Goal: Navigation & Orientation: Find specific page/section

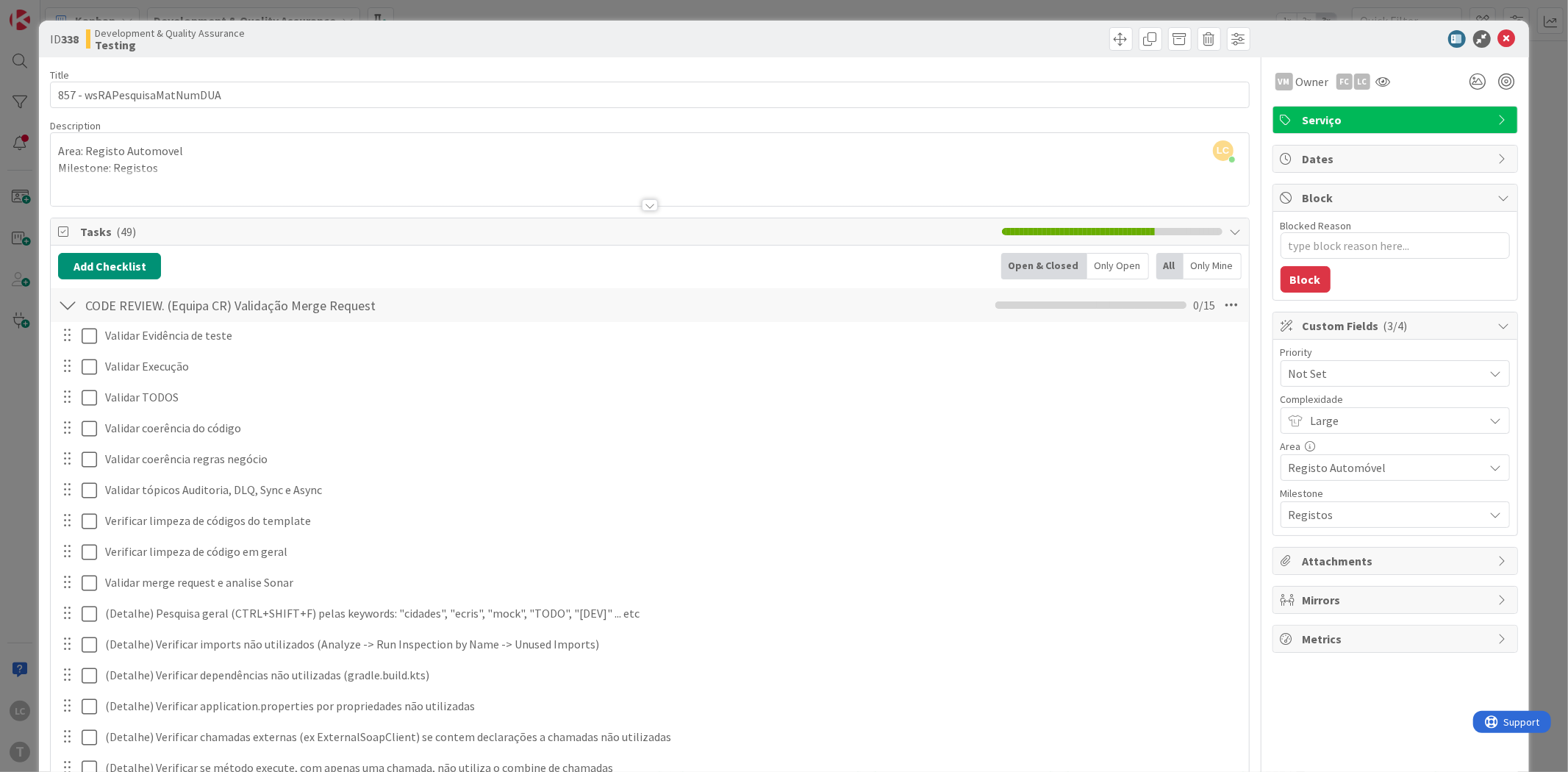
scroll to position [1044, 0]
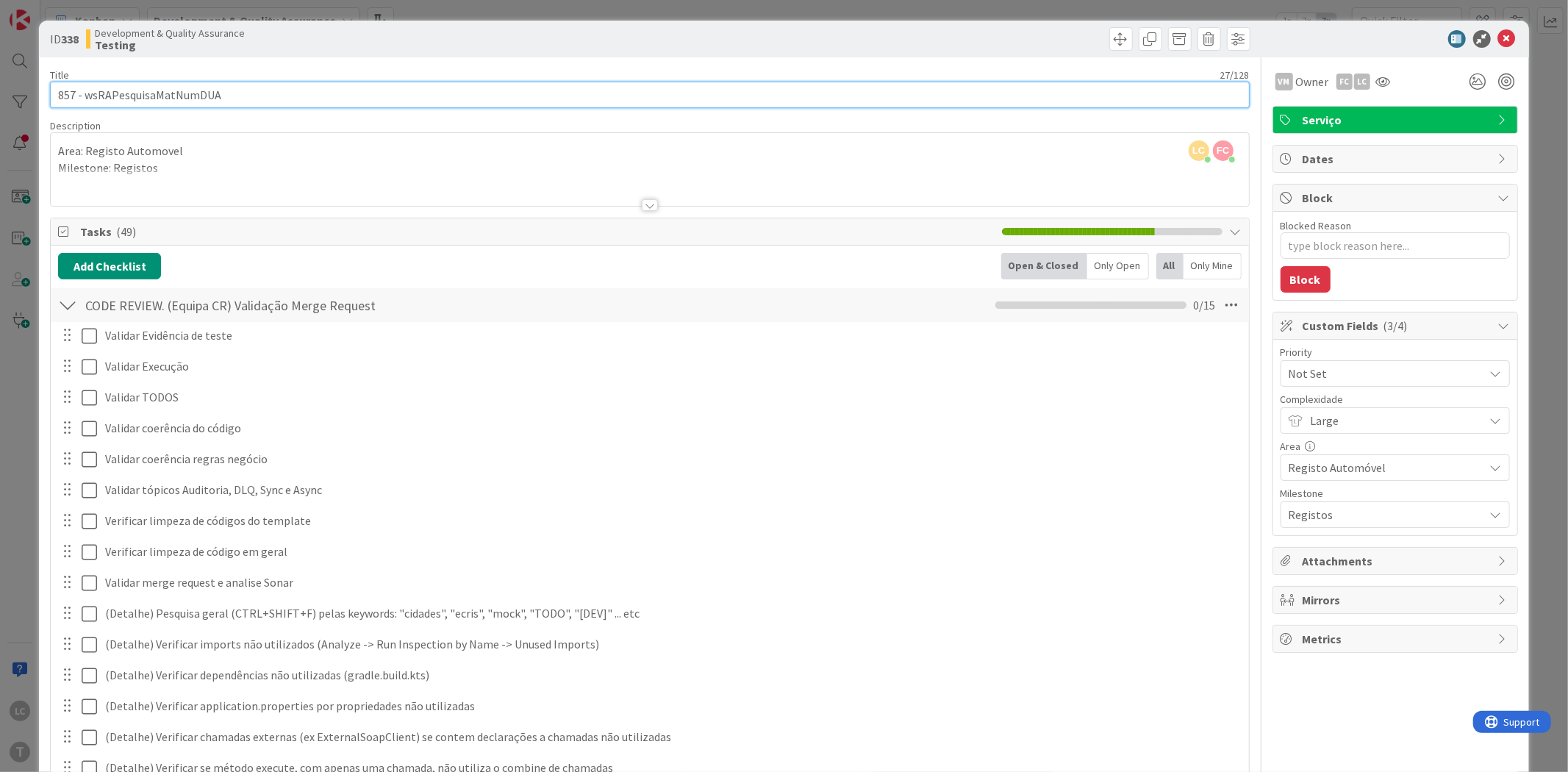
click at [164, 93] on input "857 - wsRAPesquisaMatNumDUA" at bounding box center [649, 94] width 1200 height 27
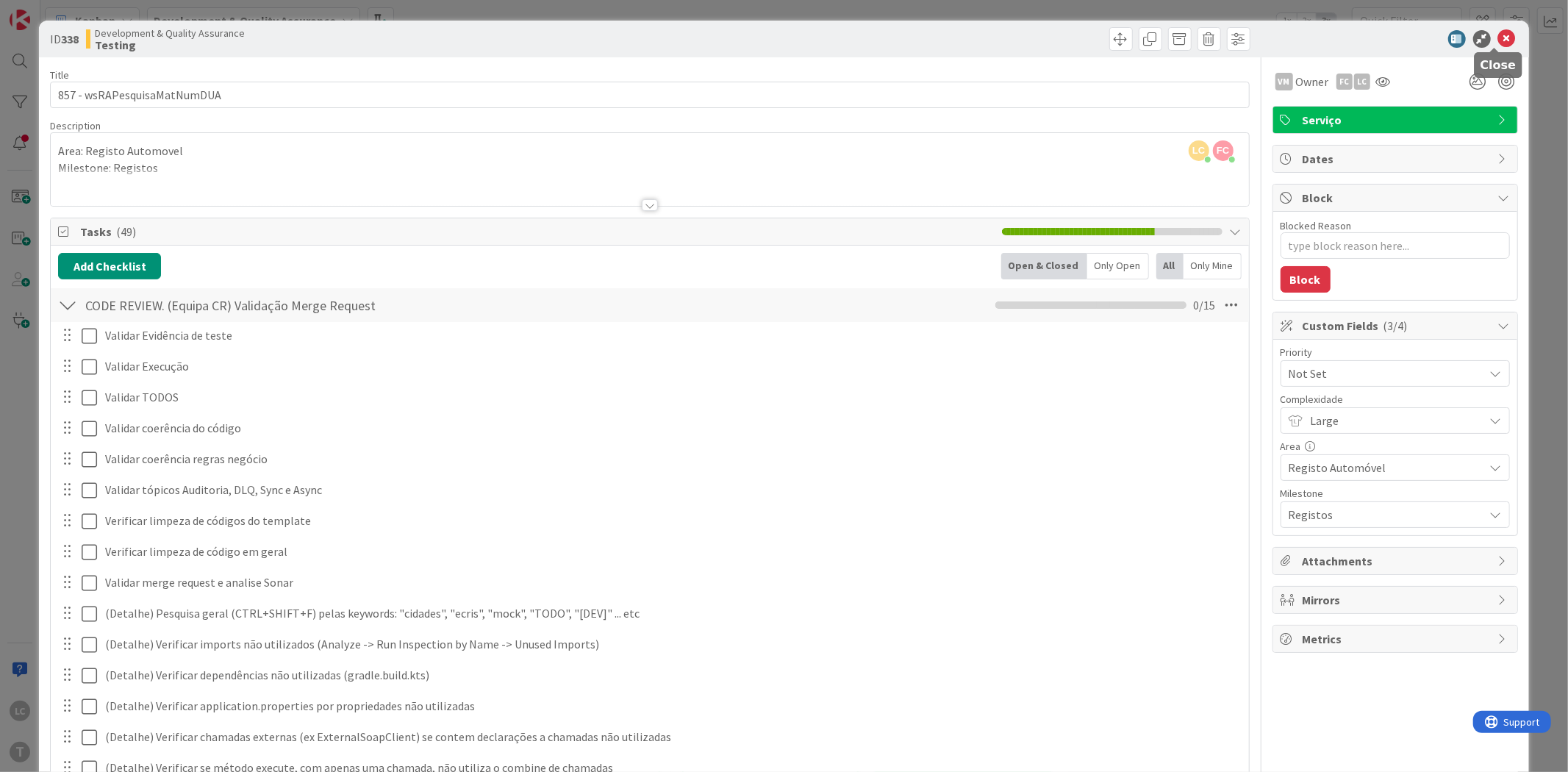
click at [1499, 37] on icon at bounding box center [1508, 39] width 18 height 18
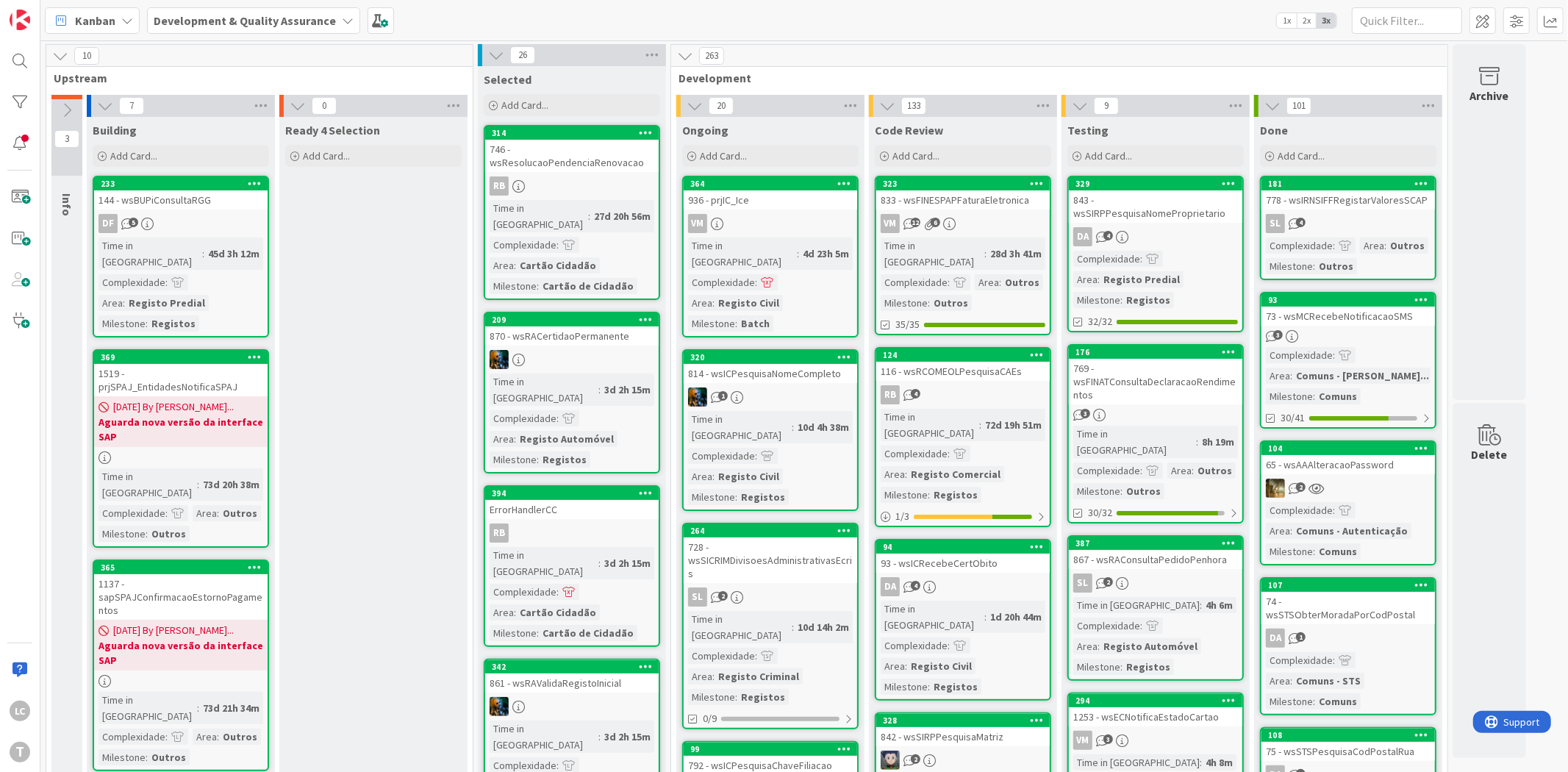
drag, startPoint x: 1150, startPoint y: 127, endPoint x: 1160, endPoint y: 142, distance: 18.0
click at [1150, 127] on div "Testing" at bounding box center [1156, 130] width 176 height 15
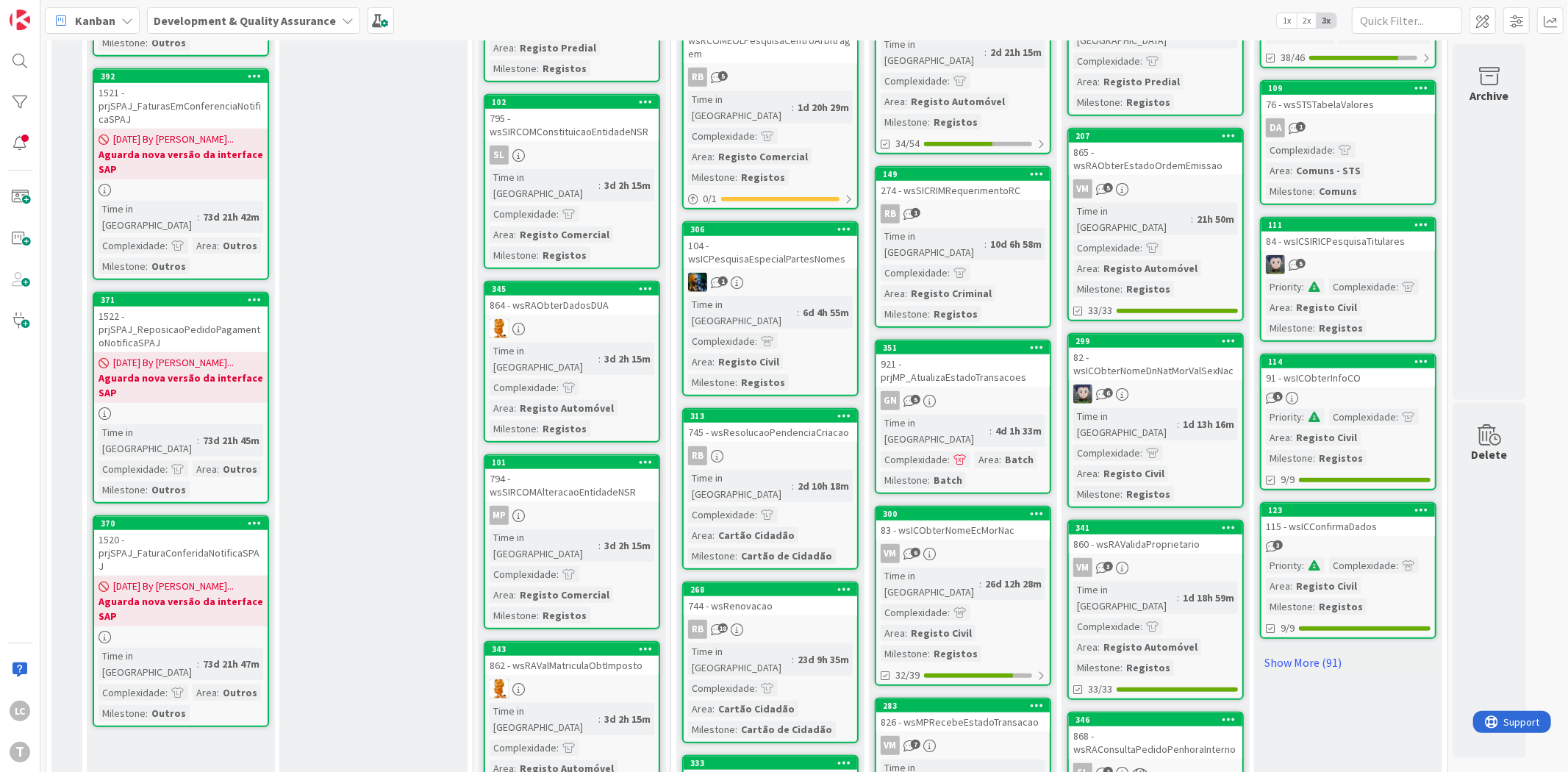
scroll to position [1062, 0]
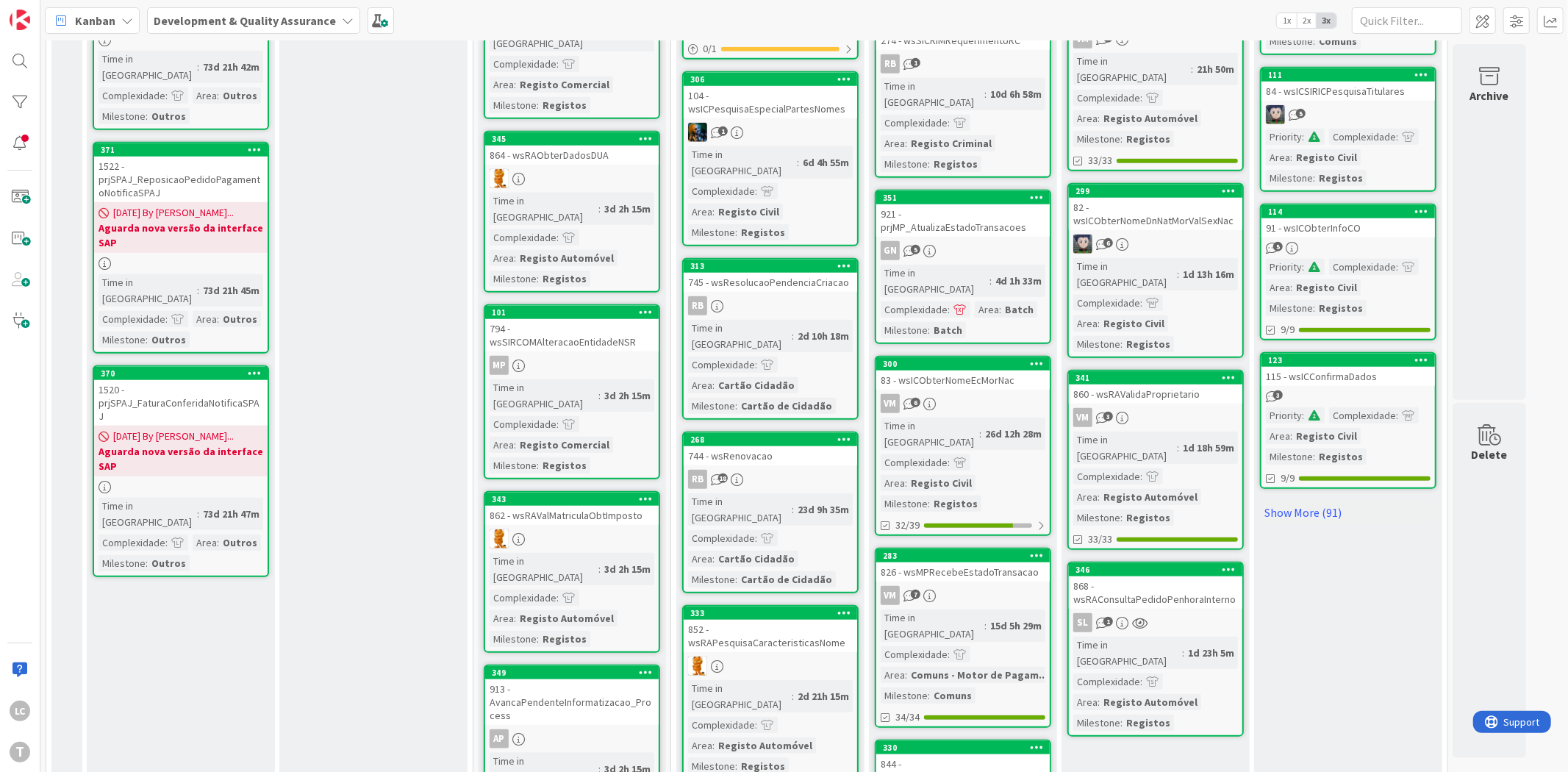
click at [1189, 613] on div "SL 1" at bounding box center [1155, 622] width 173 height 19
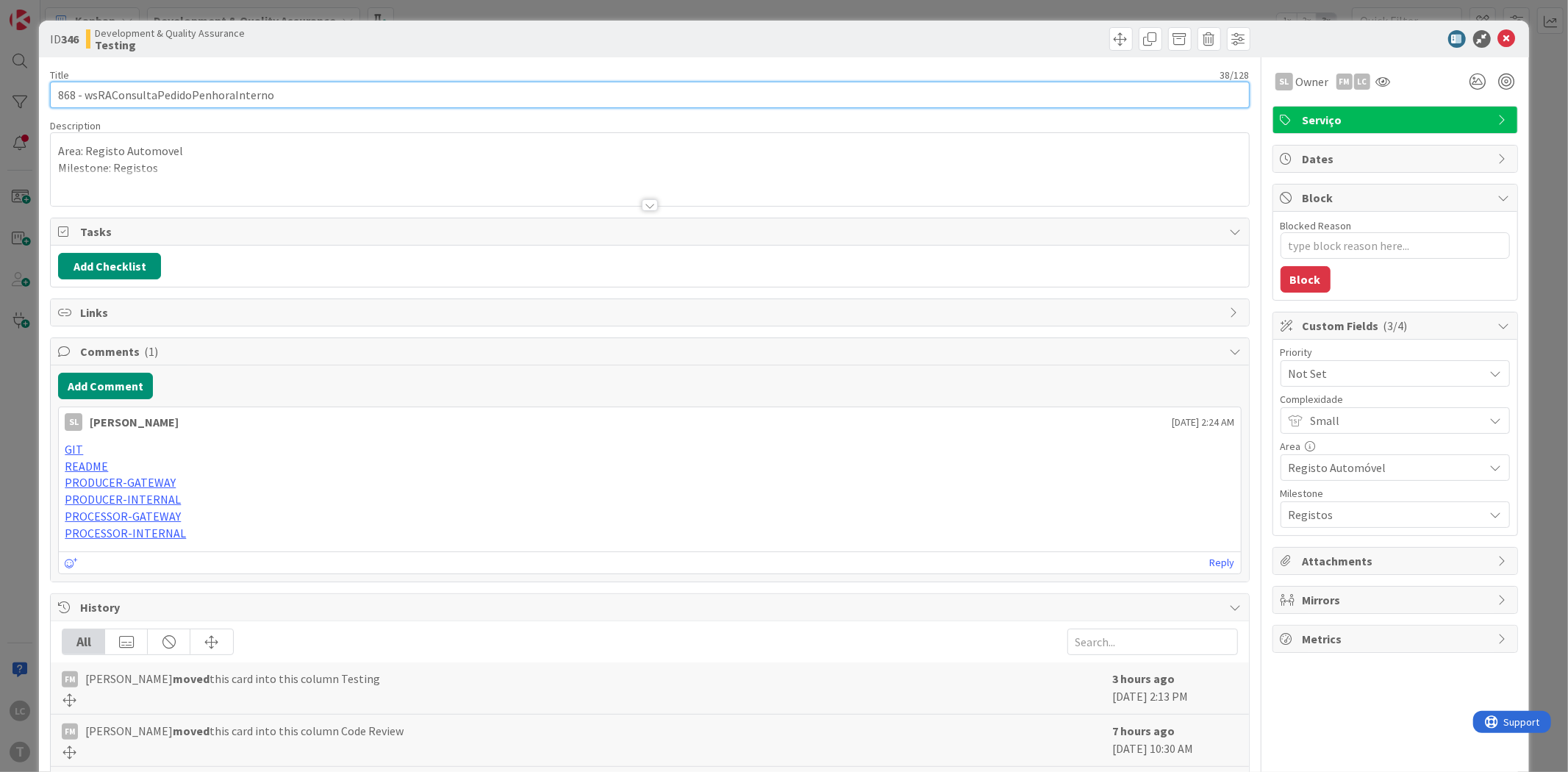
click at [230, 98] on input "868 - wsRAConsultaPedidoPenhoraInterno" at bounding box center [649, 94] width 1200 height 27
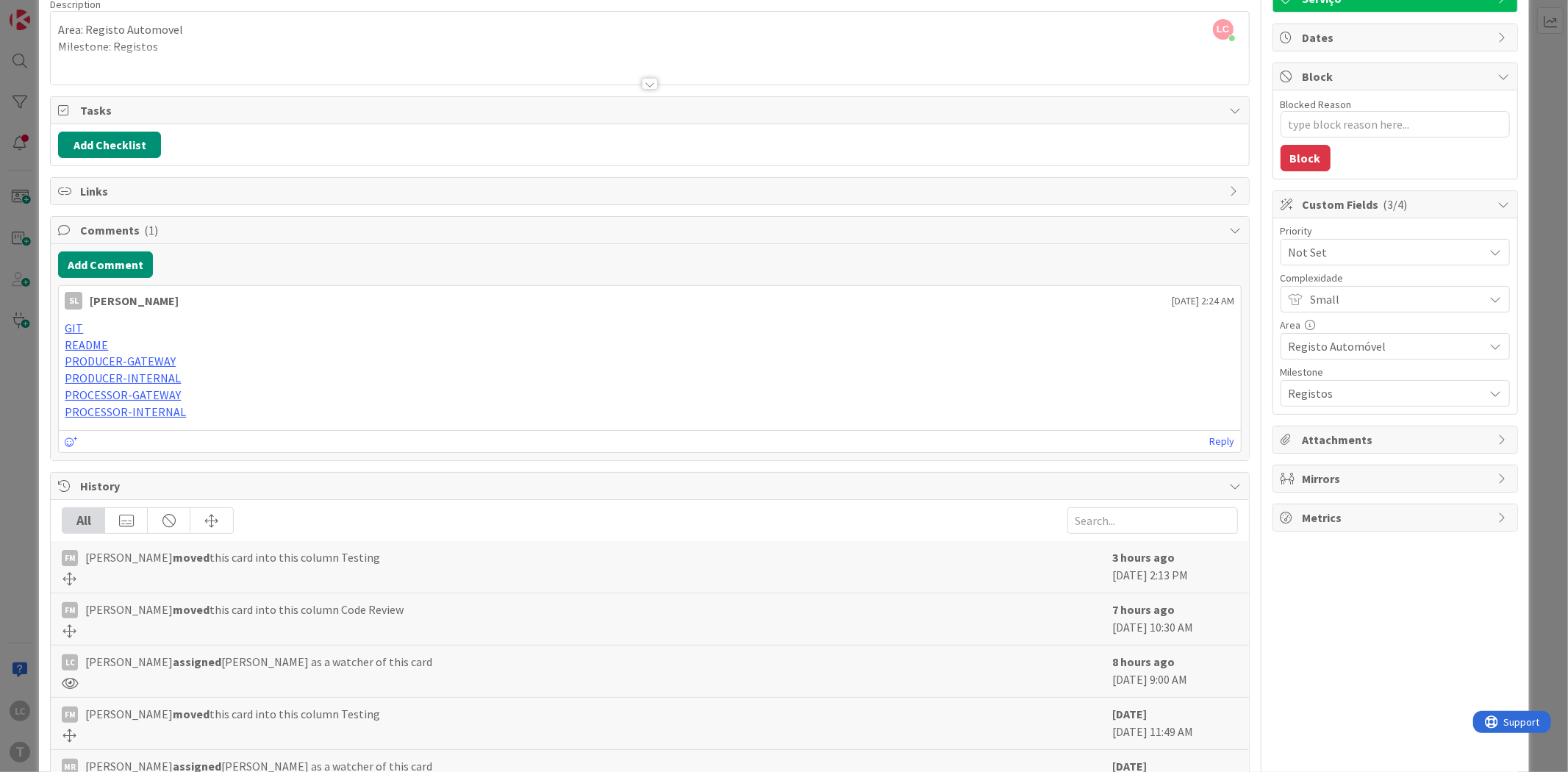
scroll to position [164, 0]
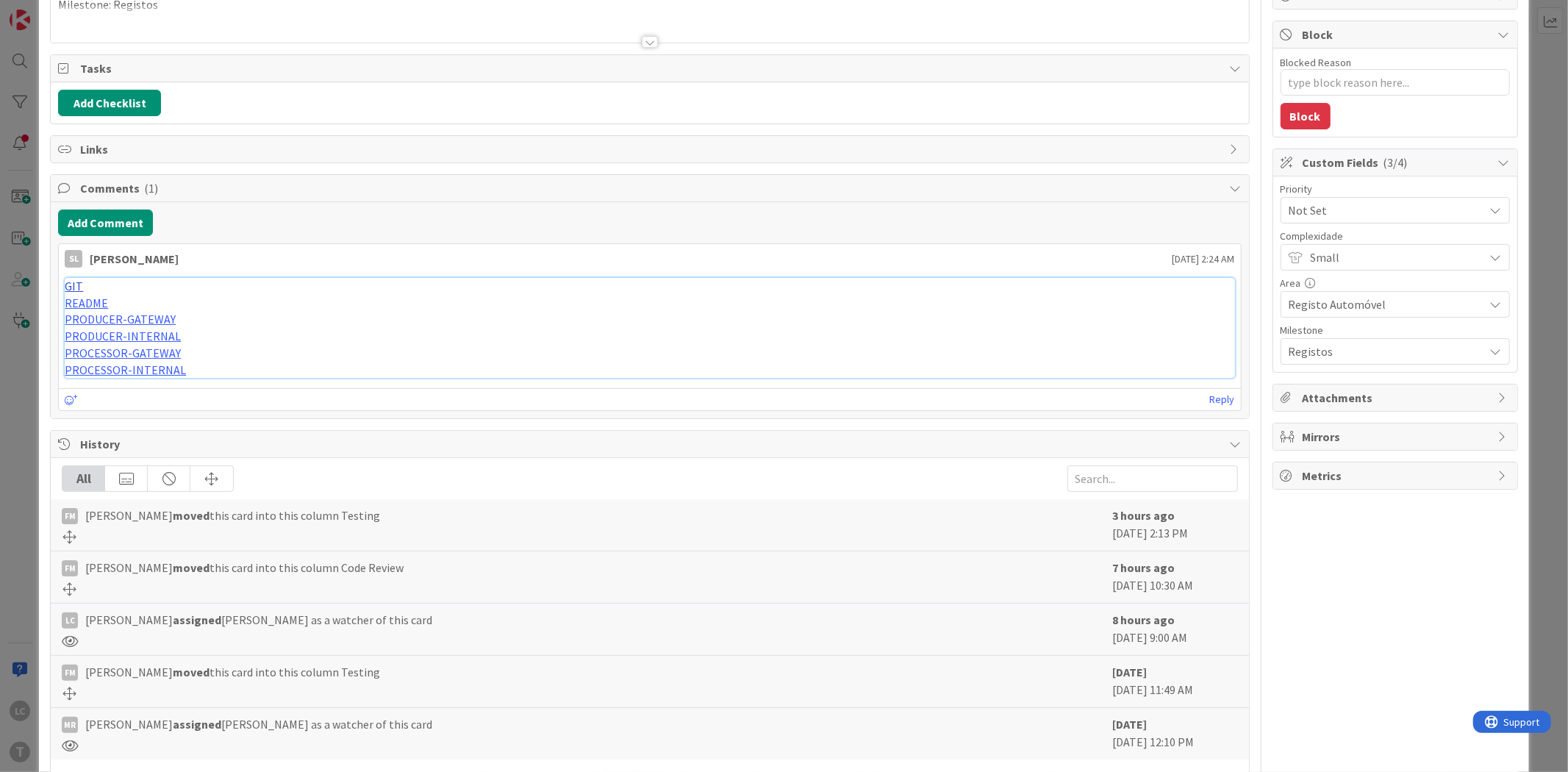
click at [70, 284] on link "GIT" at bounding box center [73, 285] width 19 height 15
click at [9, 347] on div "ID 346 Development & Quality Assurance Testing Title 38 / 128 868 - wsRAConsult…" at bounding box center [784, 386] width 1568 height 772
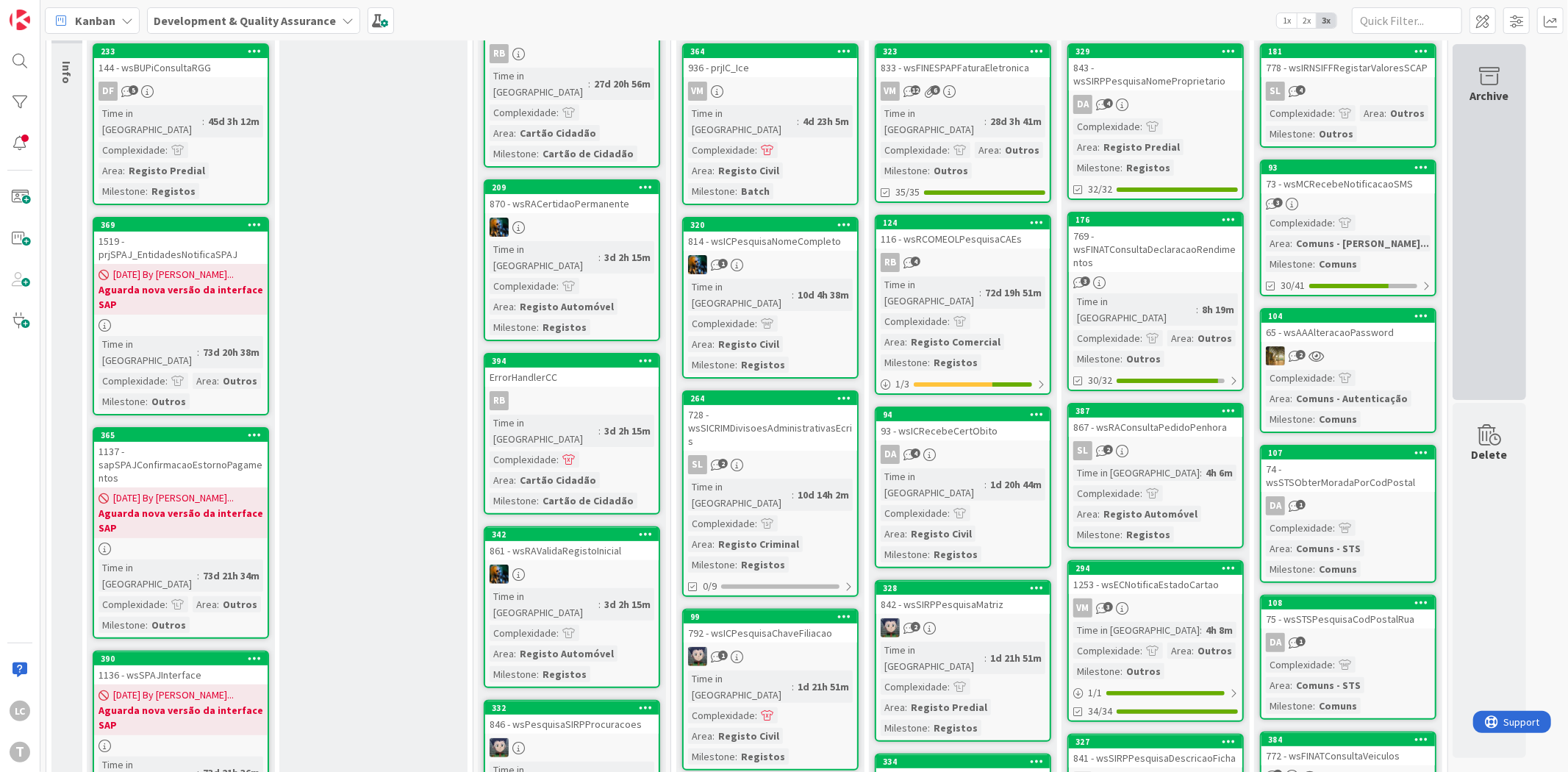
scroll to position [1109, 0]
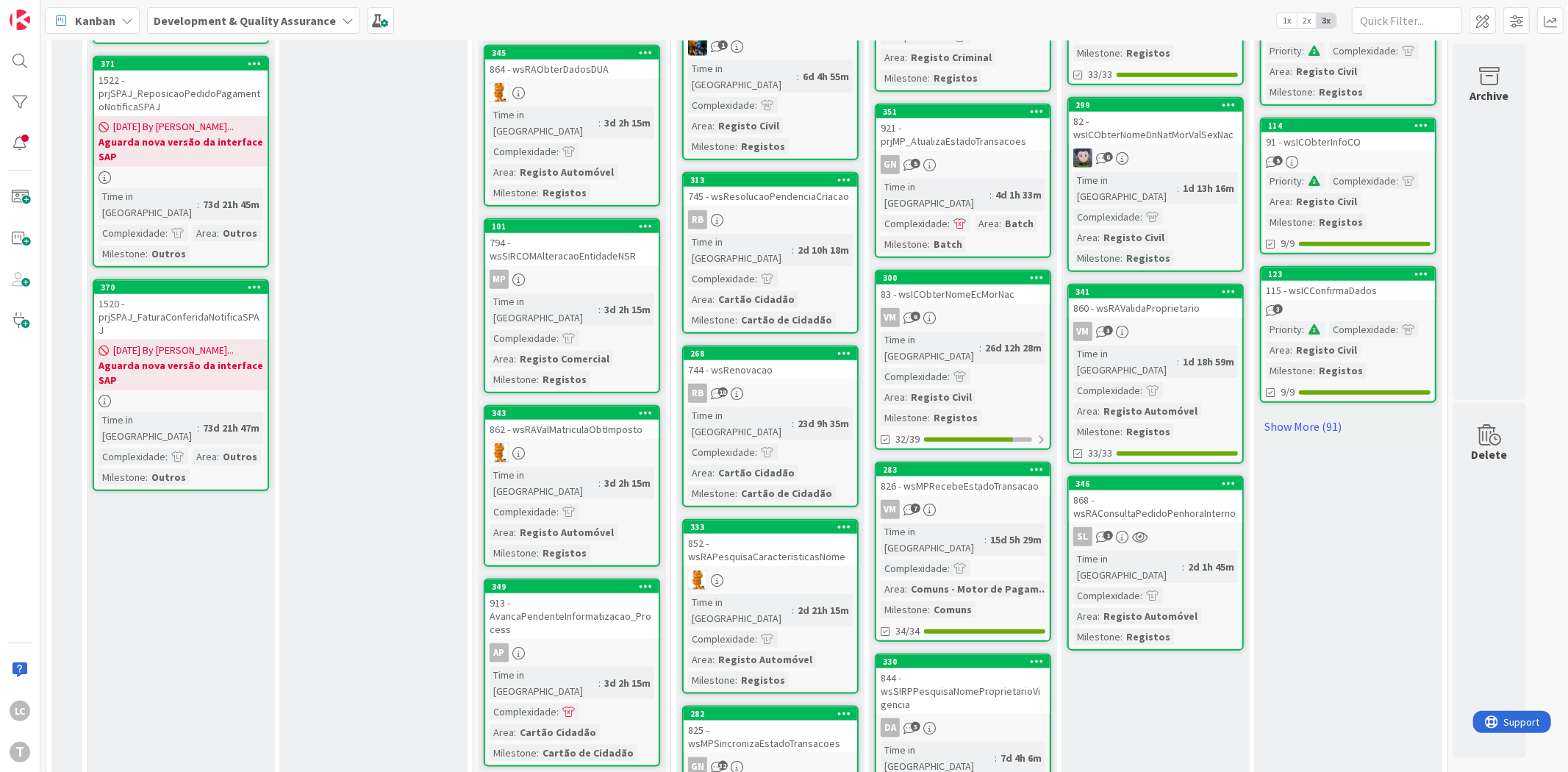
scroll to position [133, 0]
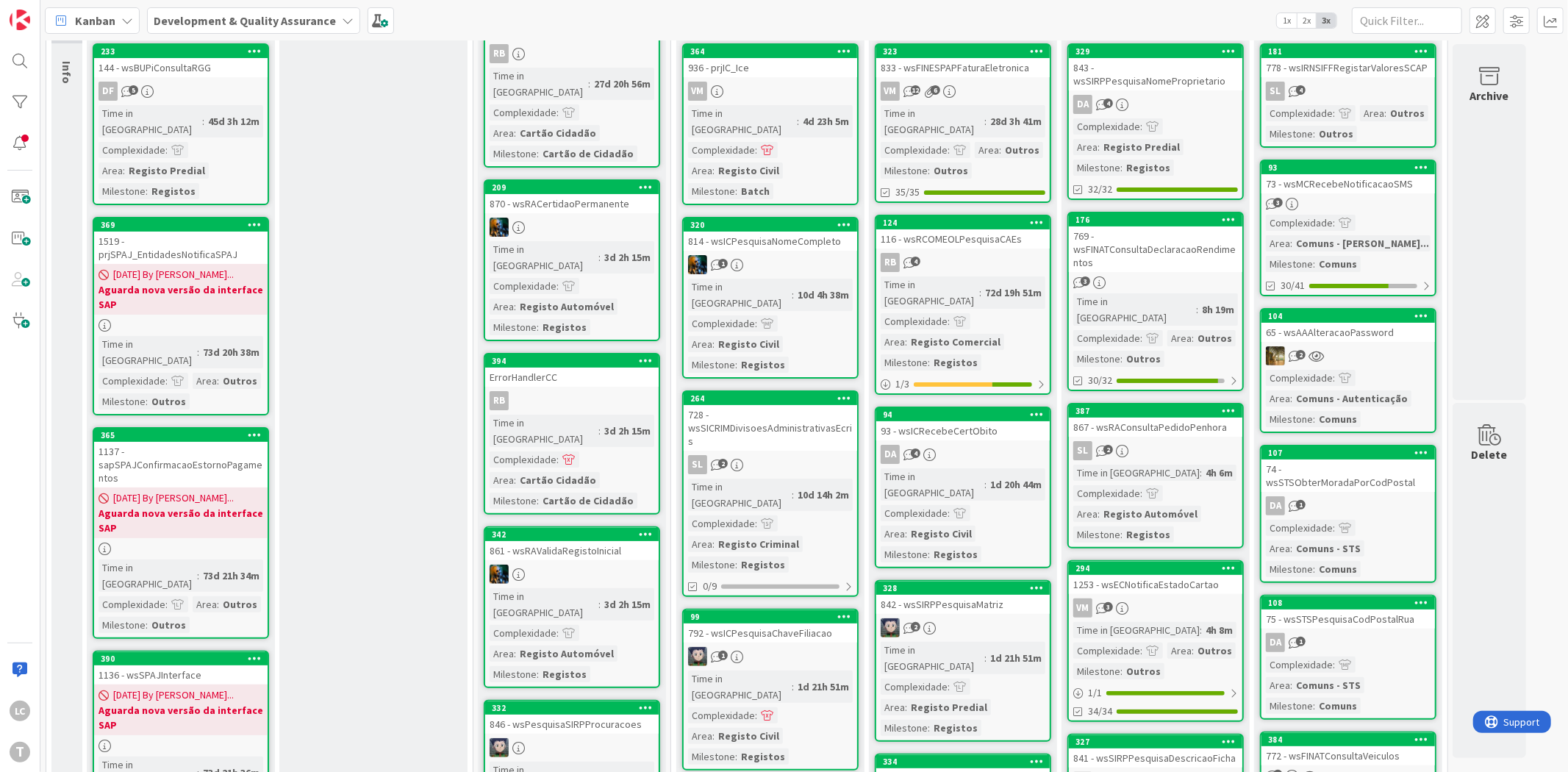
click at [1197, 441] on div "SL 2" at bounding box center [1155, 450] width 173 height 19
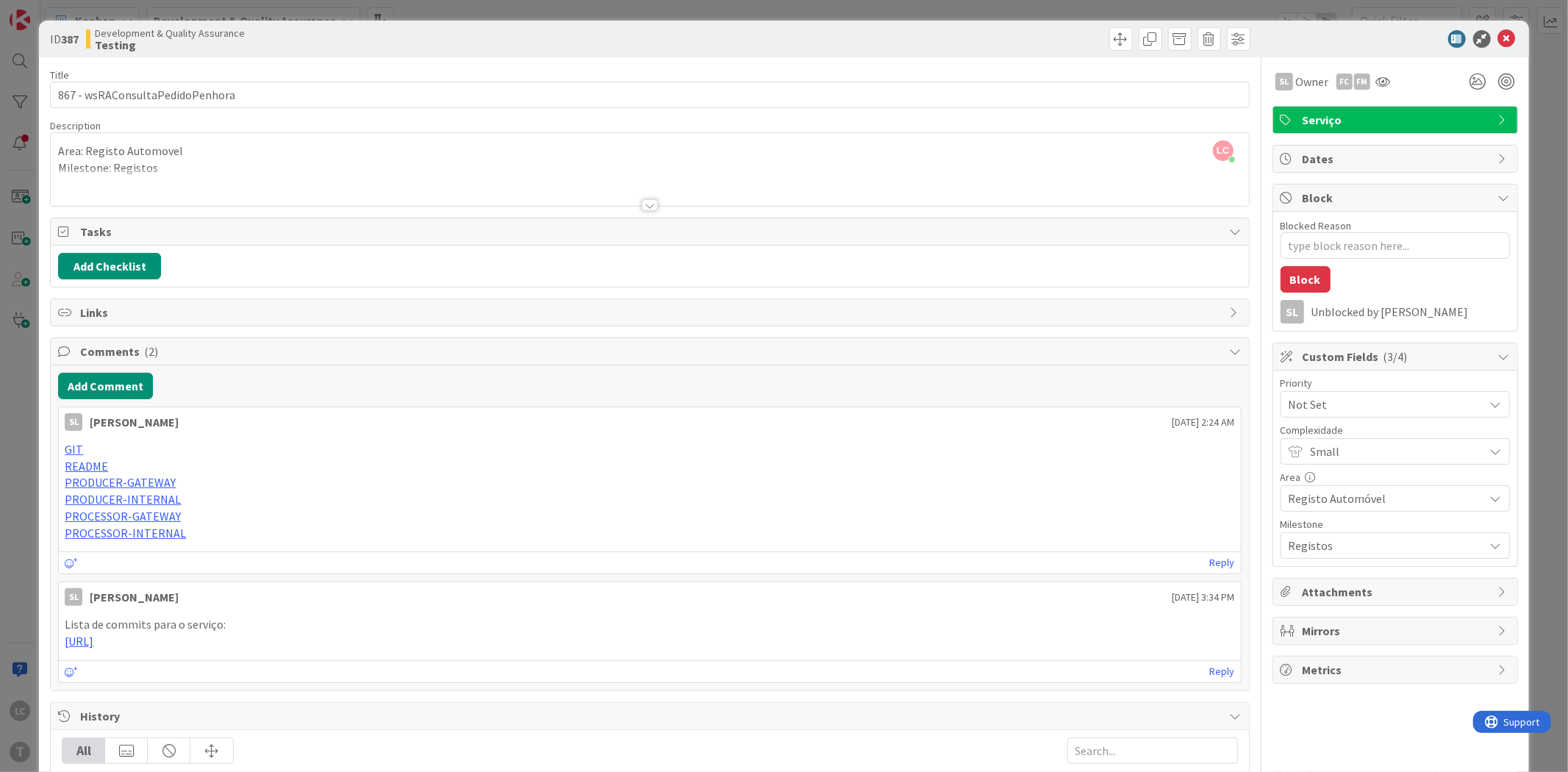
click at [23, 512] on div "ID 387 Development & Quality Assurance Testing Title 31 / 128 867 - wsRAConsult…" at bounding box center [784, 386] width 1568 height 772
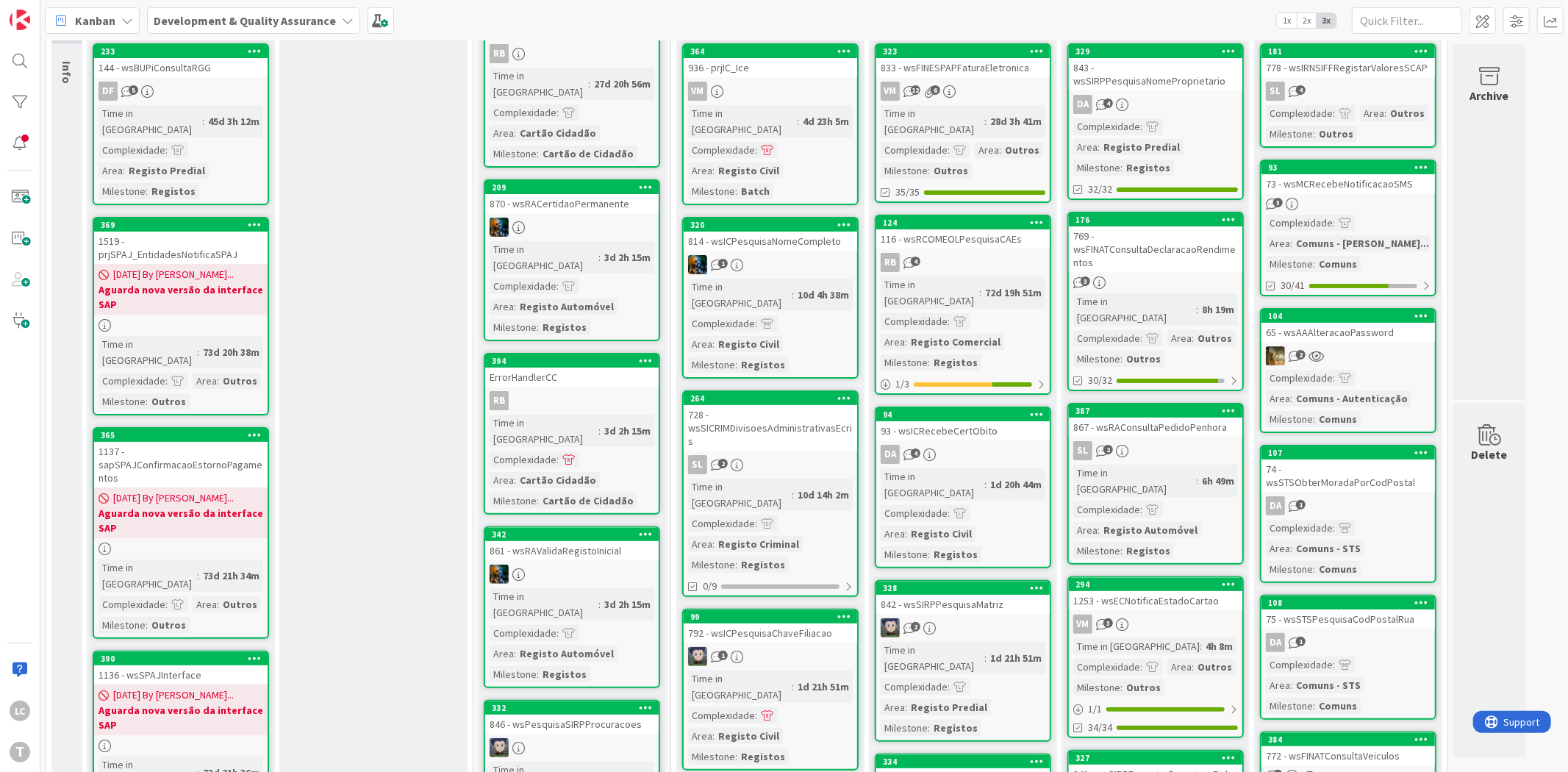
click at [1200, 441] on div "SL 2" at bounding box center [1155, 450] width 173 height 19
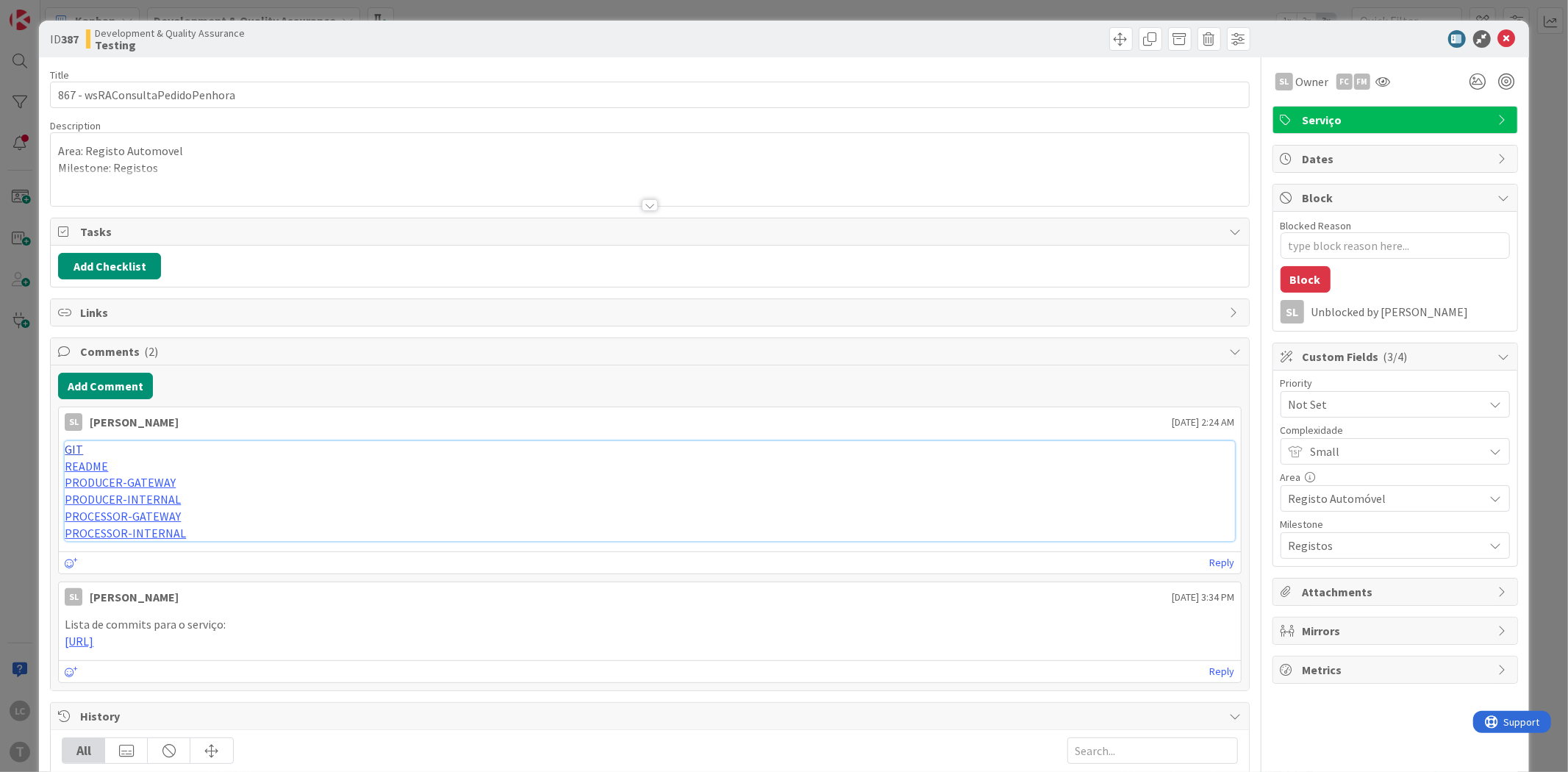
click at [73, 450] on link "GIT" at bounding box center [73, 449] width 19 height 15
type textarea "x"
